Goal: Find specific page/section: Find specific page/section

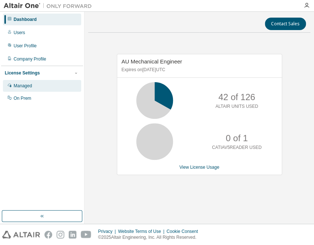
click at [25, 84] on div "Managed" at bounding box center [23, 86] width 18 height 6
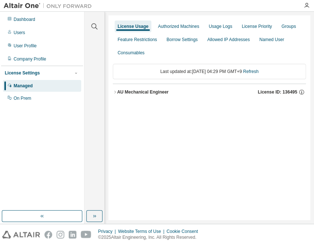
click at [151, 93] on div "AU Mechanical Engineer" at bounding box center [142, 92] width 51 height 6
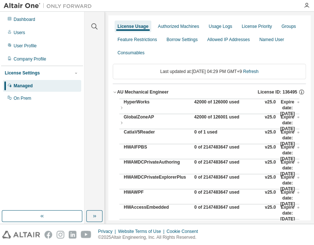
click at [197, 103] on div "42000 of 126000 used" at bounding box center [227, 108] width 66 height 18
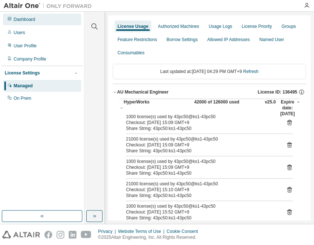
click at [35, 17] on div "Dashboard" at bounding box center [42, 20] width 78 height 12
